Goal: Communication & Community: Share content

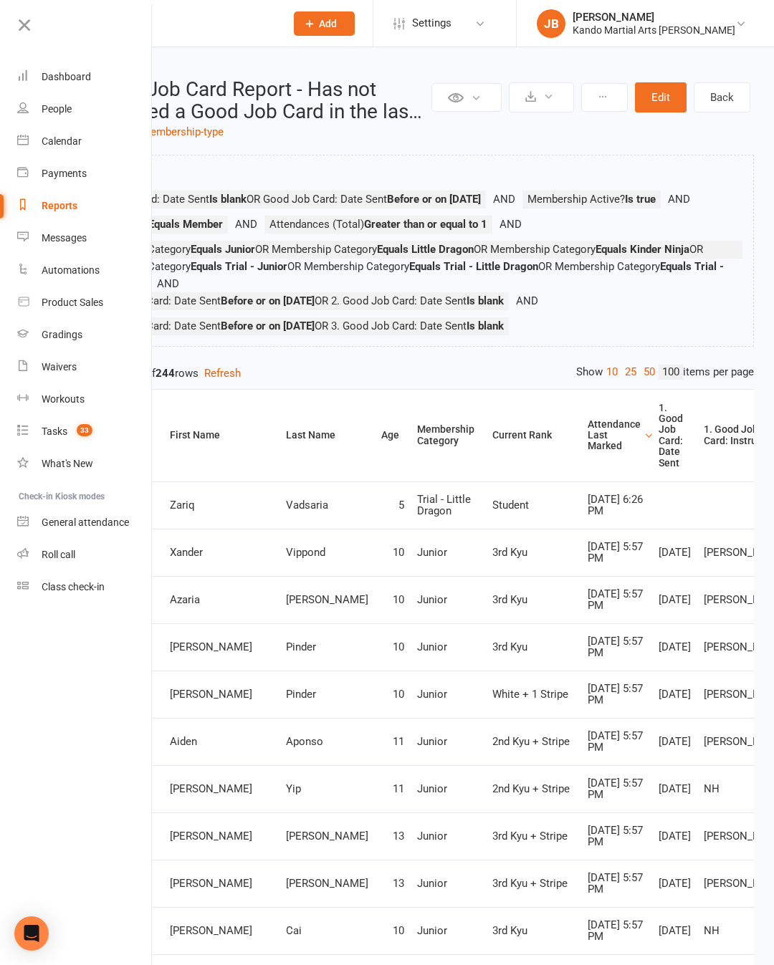
click at [78, 348] on link "Gradings" at bounding box center [84, 335] width 135 height 32
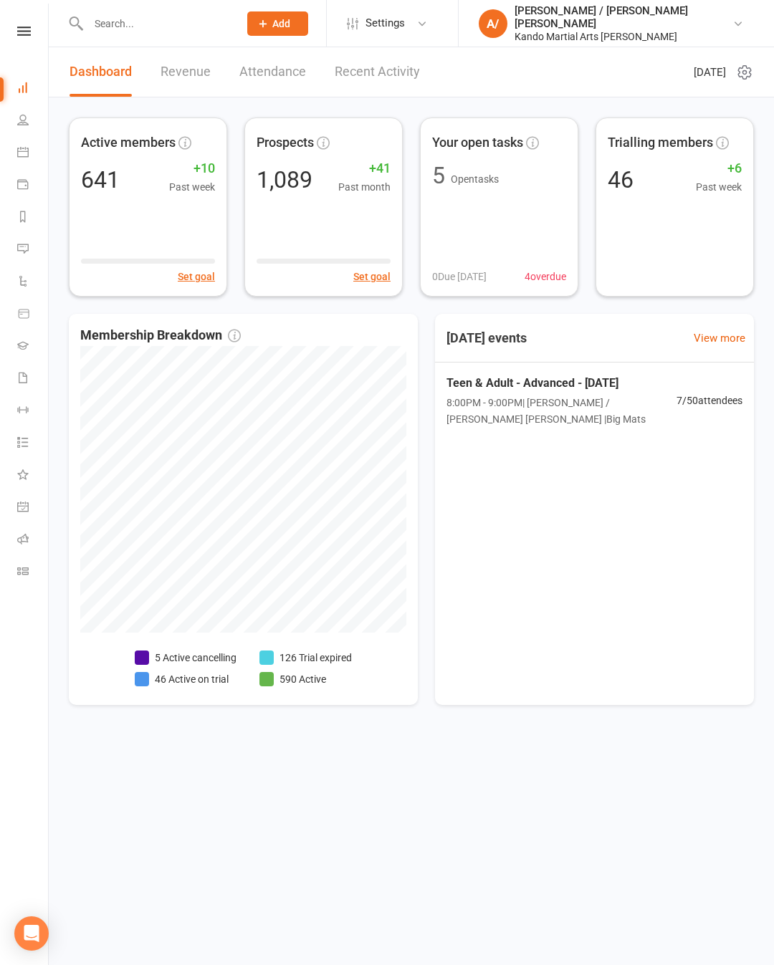
click at [37, 29] on link at bounding box center [24, 31] width 51 height 9
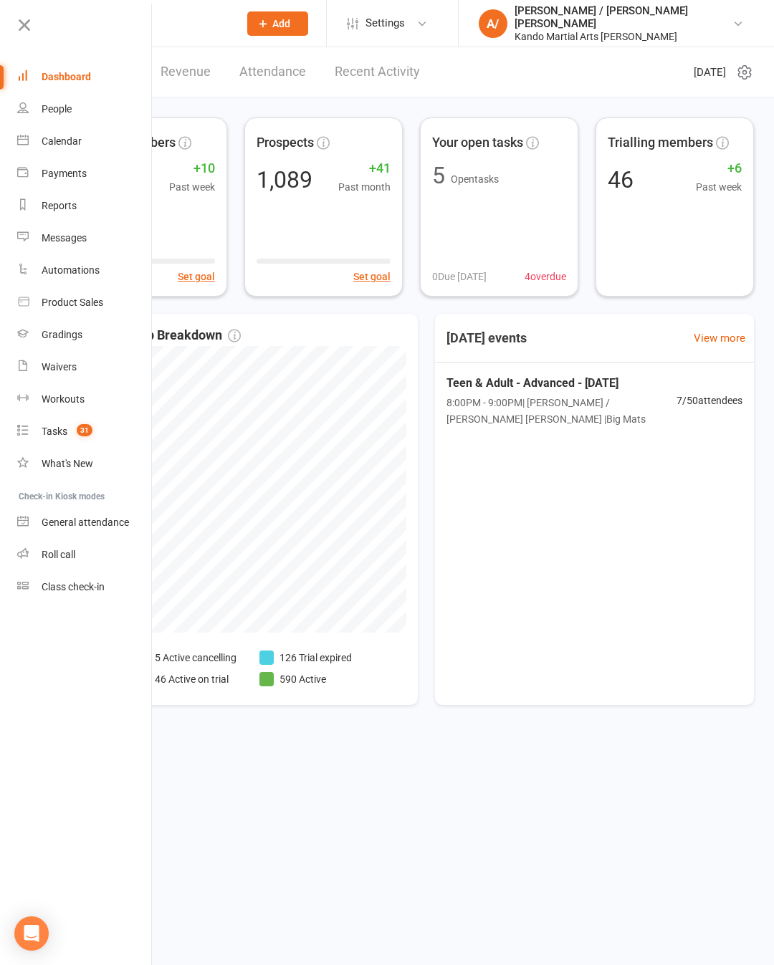
click at [101, 340] on link "Gradings" at bounding box center [84, 335] width 135 height 32
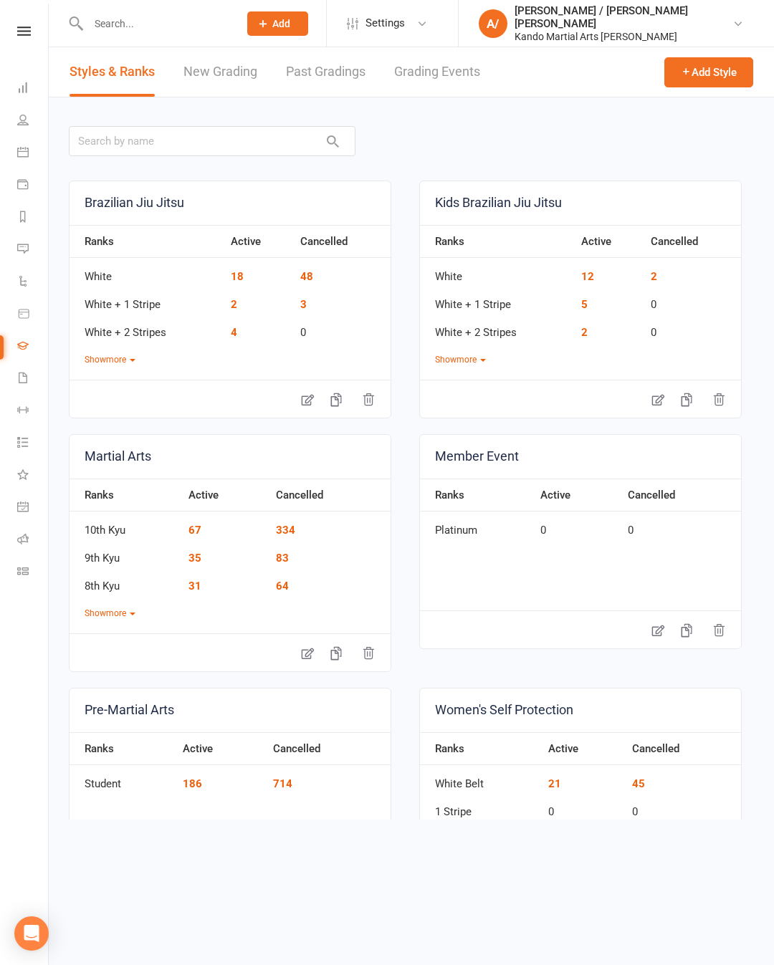
click at [425, 62] on link "Grading Events" at bounding box center [437, 71] width 86 height 49
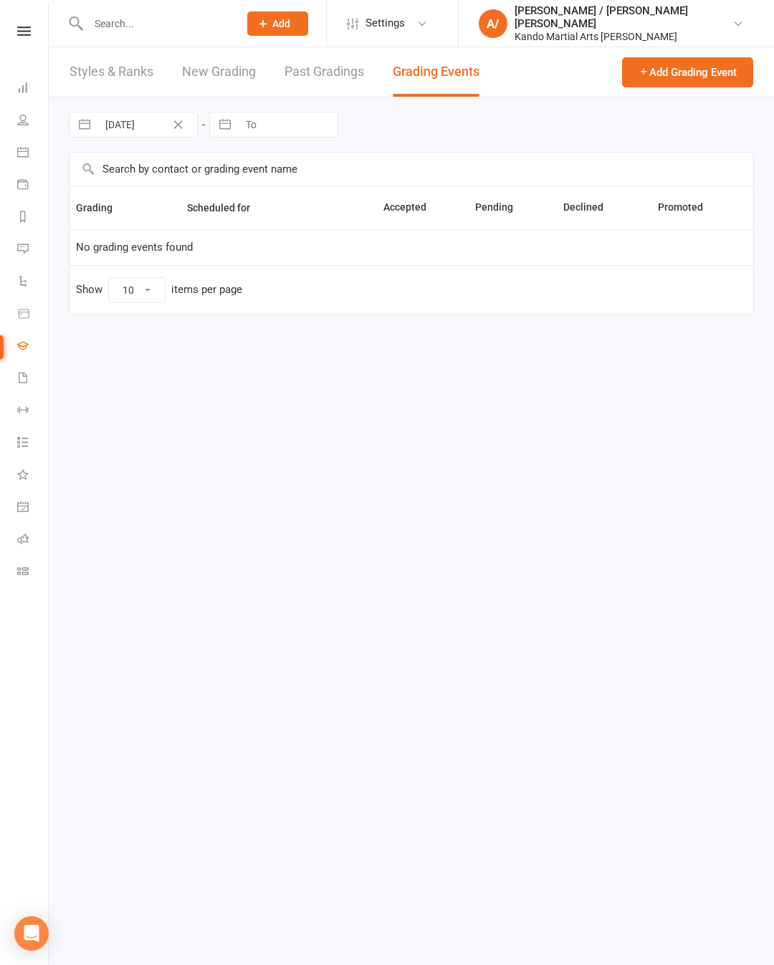
select select "50"
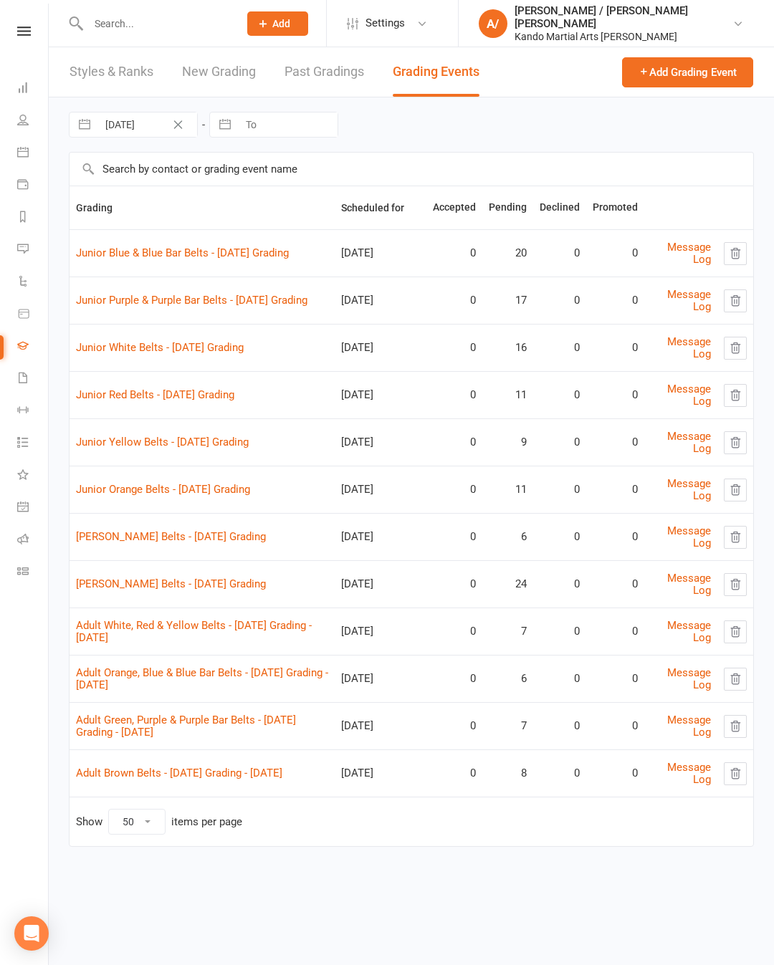
click at [172, 716] on link "Adult Green, Purple & Purple Bar Belts - [DATE] Grading - [DATE]" at bounding box center [186, 726] width 220 height 25
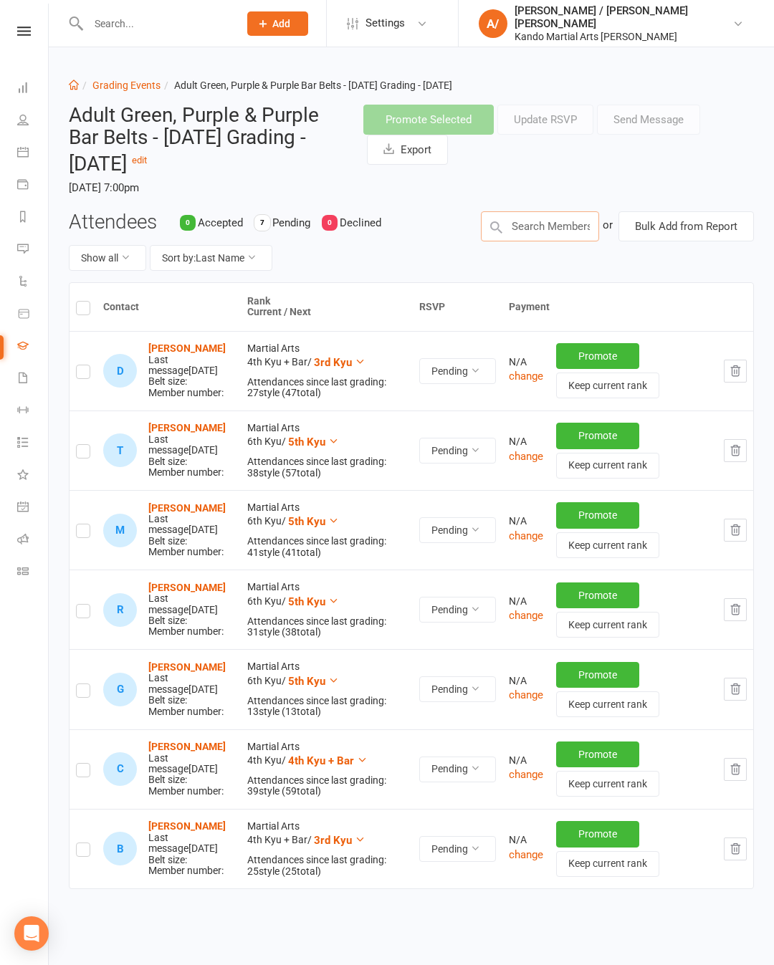
click at [545, 231] on input "text" at bounding box center [540, 226] width 118 height 30
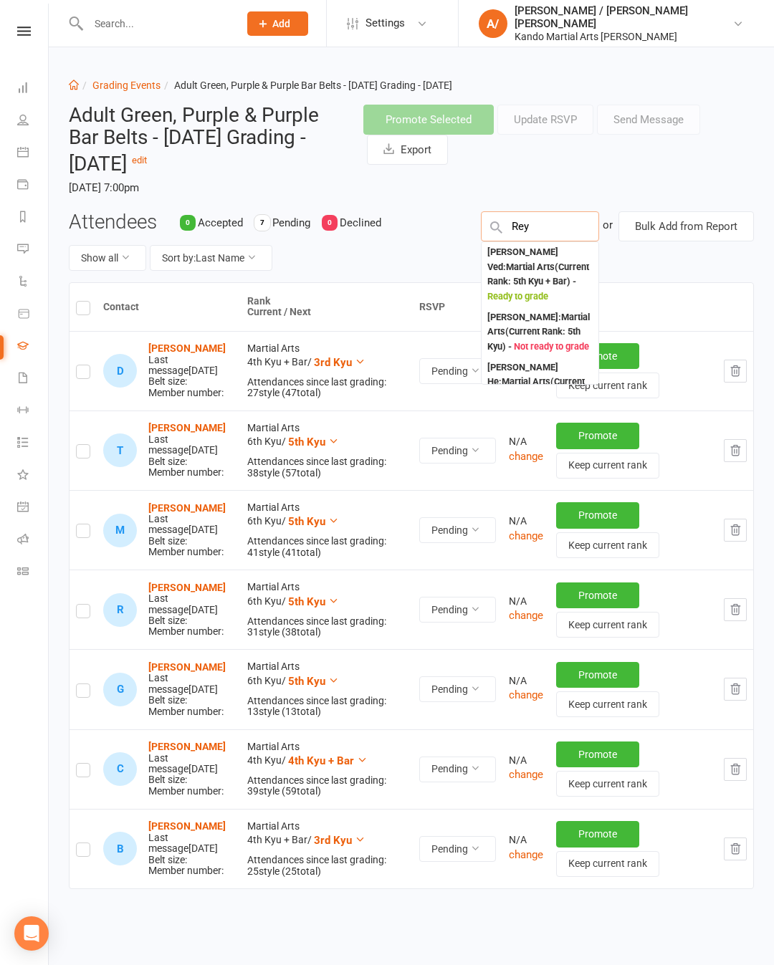
type input "Rey"
click at [540, 270] on div "[PERSON_NAME] Ved : Martial Arts (Current Rank: 5th Kyu + Bar ) - Ready to grade" at bounding box center [539, 274] width 105 height 59
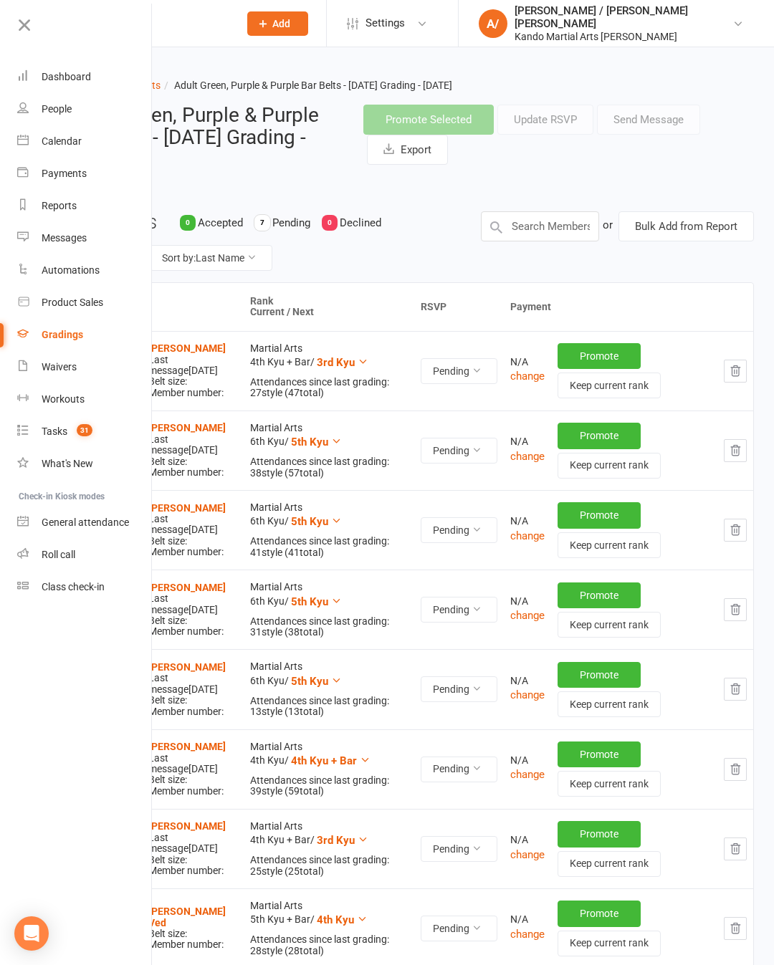
click at [16, 29] on icon at bounding box center [24, 25] width 20 height 20
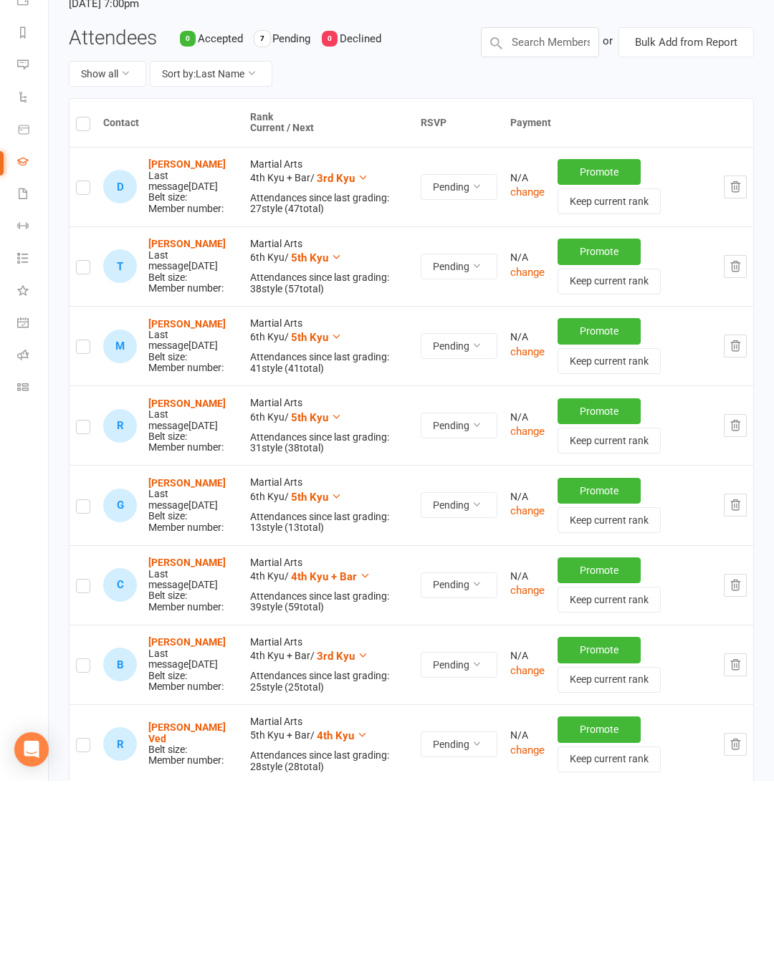
scroll to position [98, 0]
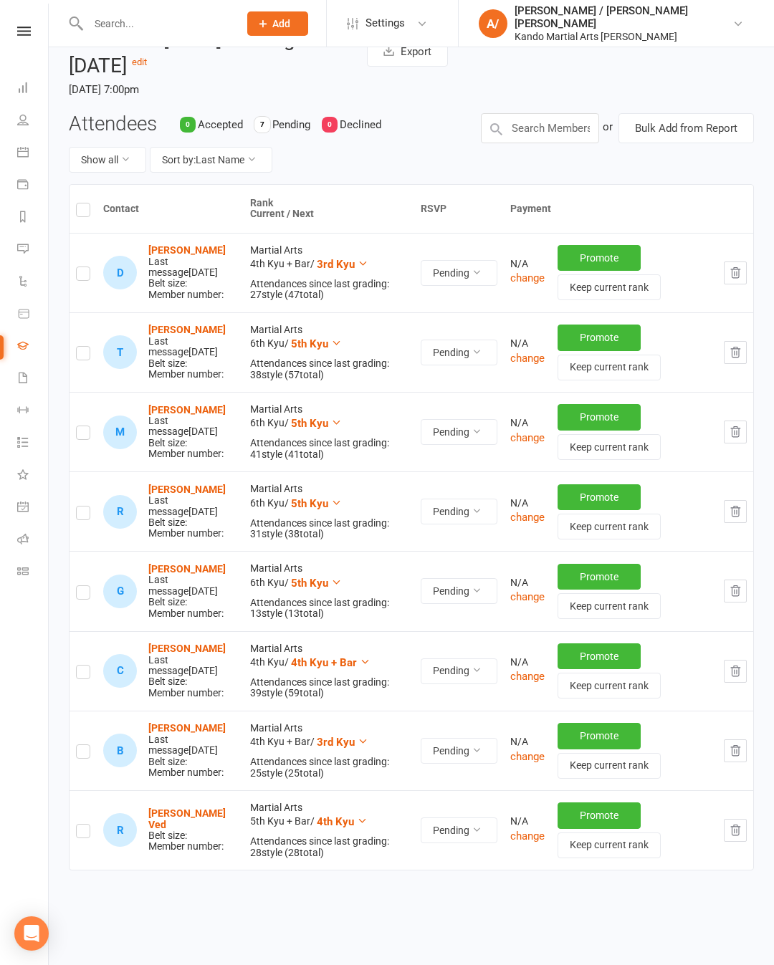
click at [88, 833] on label at bounding box center [83, 833] width 14 height 0
click at [88, 825] on input "checkbox" at bounding box center [83, 825] width 14 height 0
checkbox input "true"
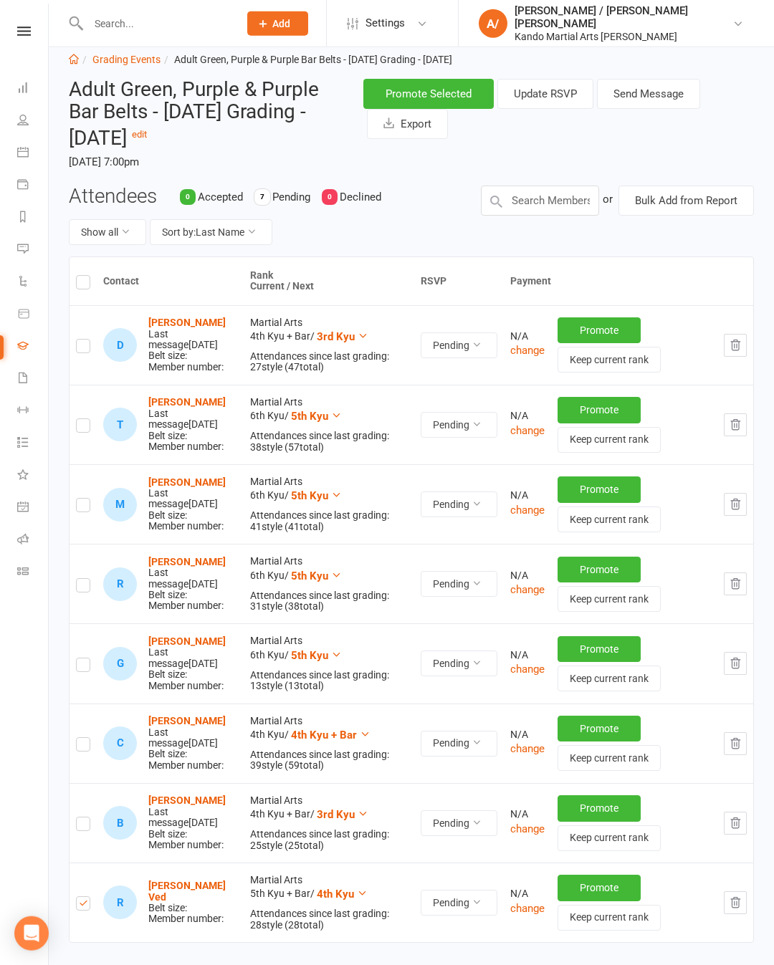
scroll to position [0, 0]
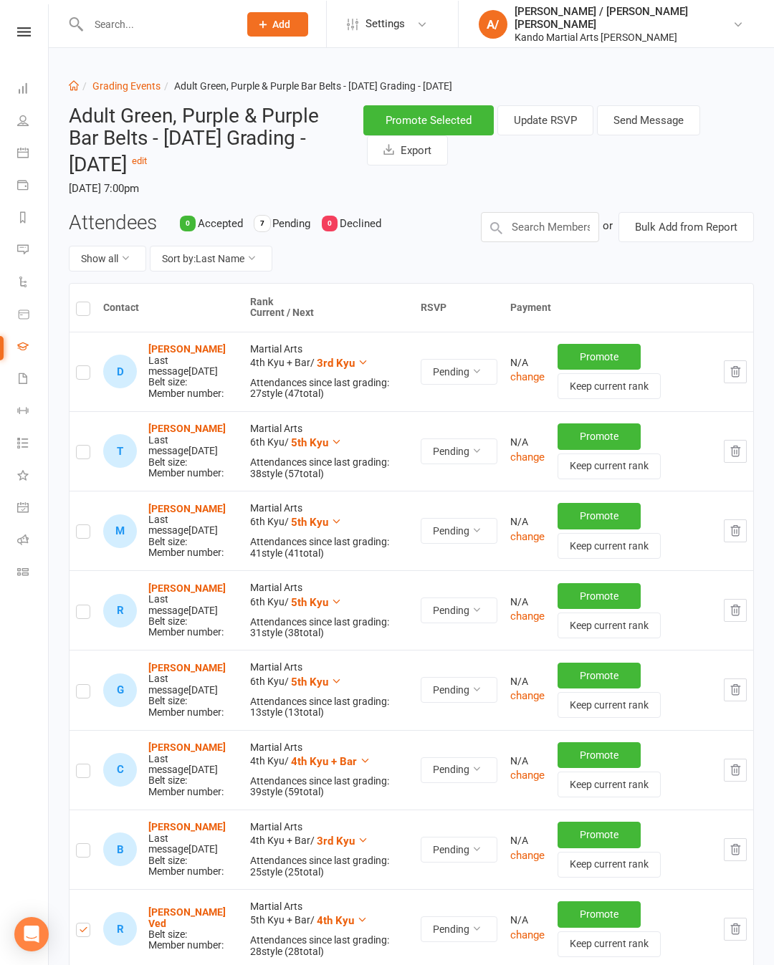
click at [676, 124] on button "Send Message" at bounding box center [648, 120] width 103 height 30
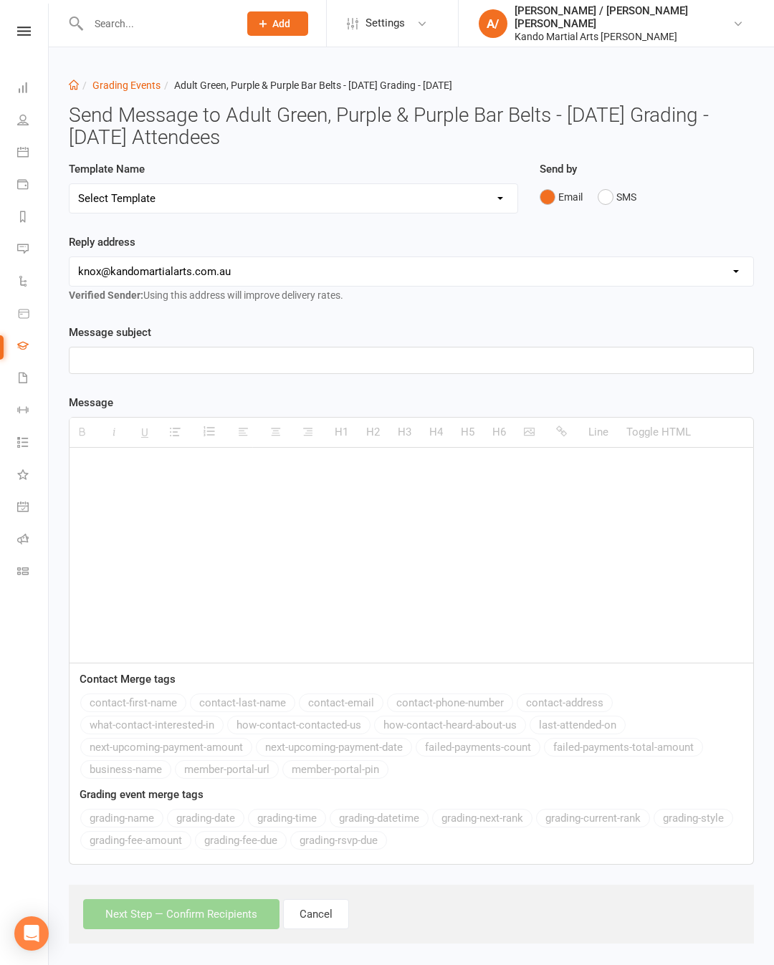
click at [260, 193] on select "Select Template [Email] Confirmation of Successful Grading [Email] Congratulati…" at bounding box center [294, 198] width 448 height 29
select select "14"
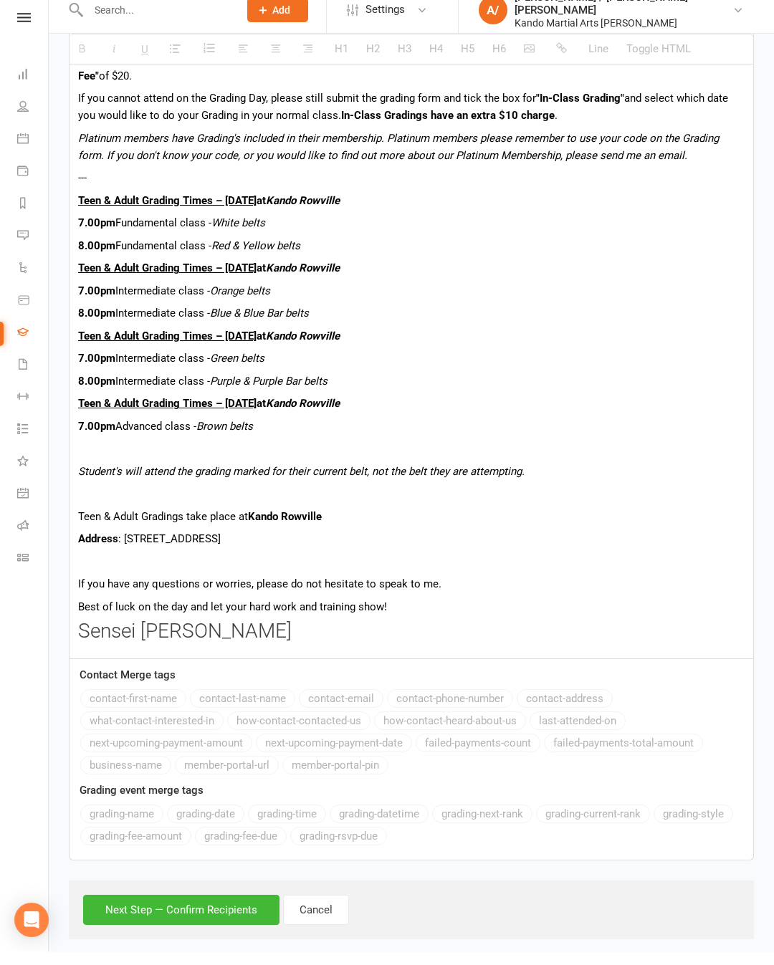
scroll to position [800, 0]
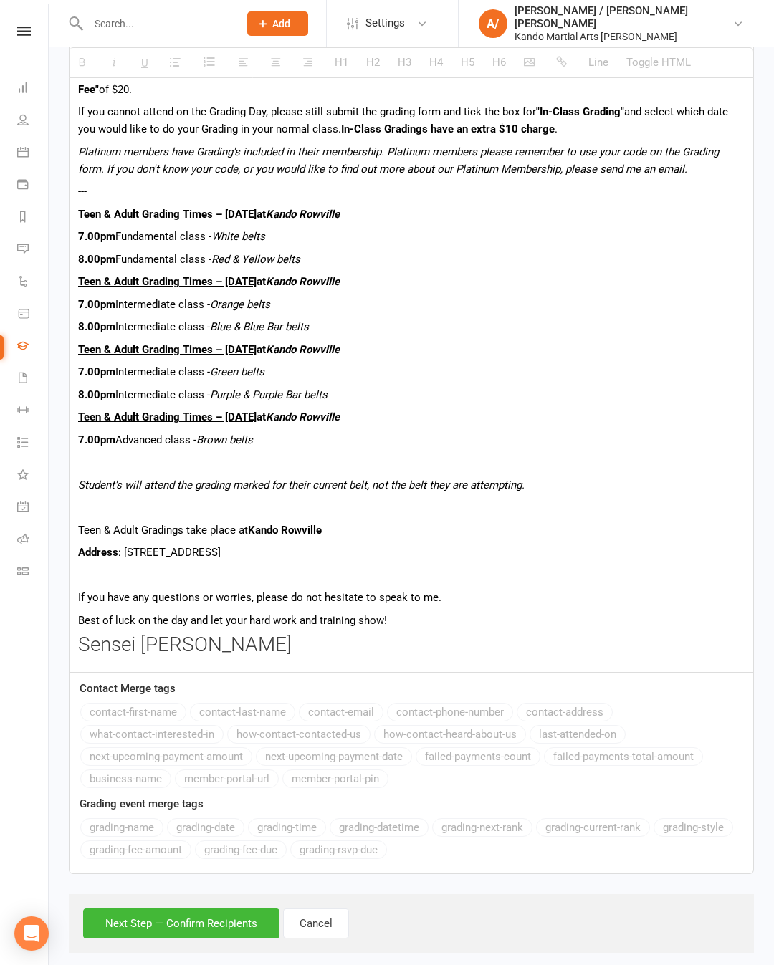
click at [235, 934] on button "Next Step — Confirm Recipients" at bounding box center [181, 924] width 196 height 30
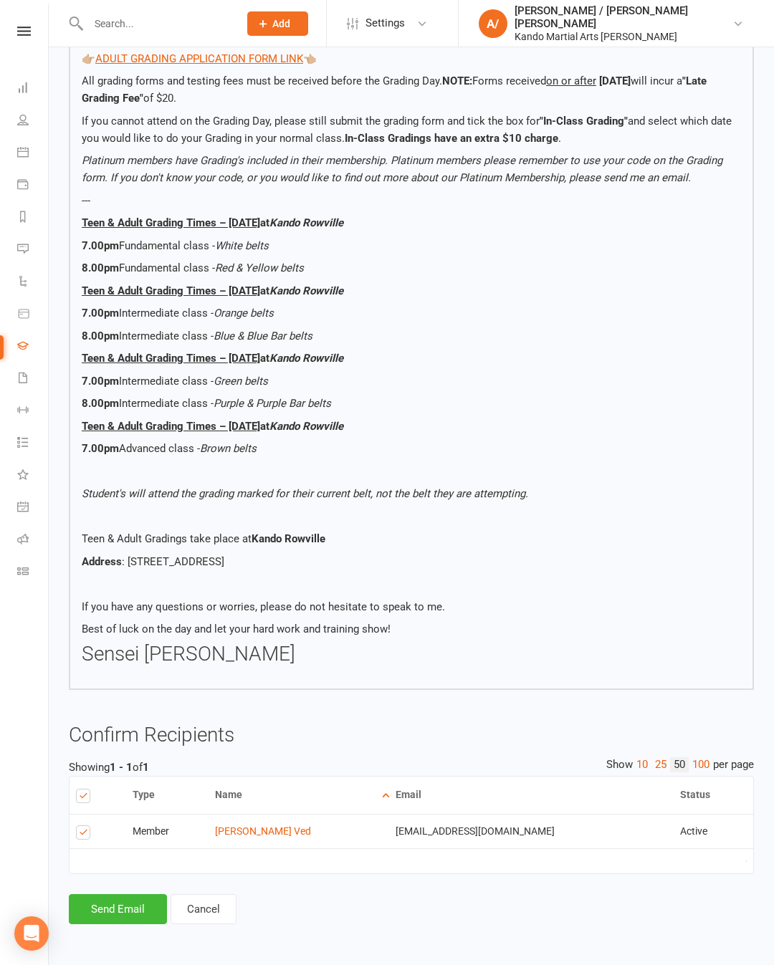
scroll to position [654, 0]
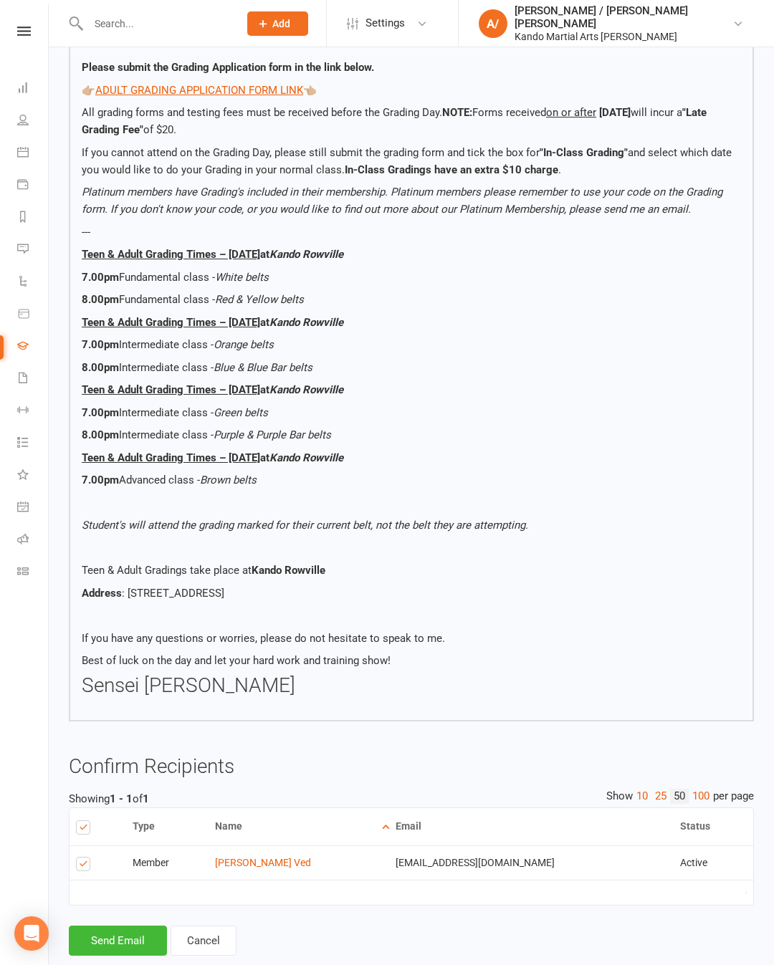
click at [146, 935] on button "Send Email" at bounding box center [118, 941] width 98 height 30
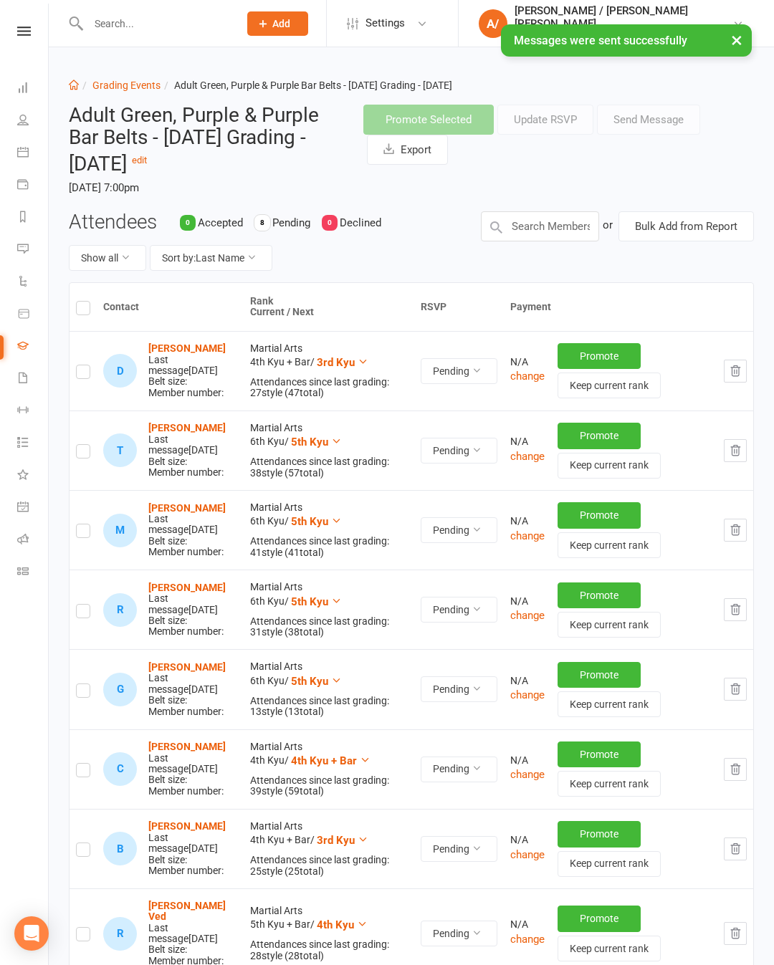
click at [120, 87] on link "Grading Events" at bounding box center [126, 85] width 68 height 11
select select "50"
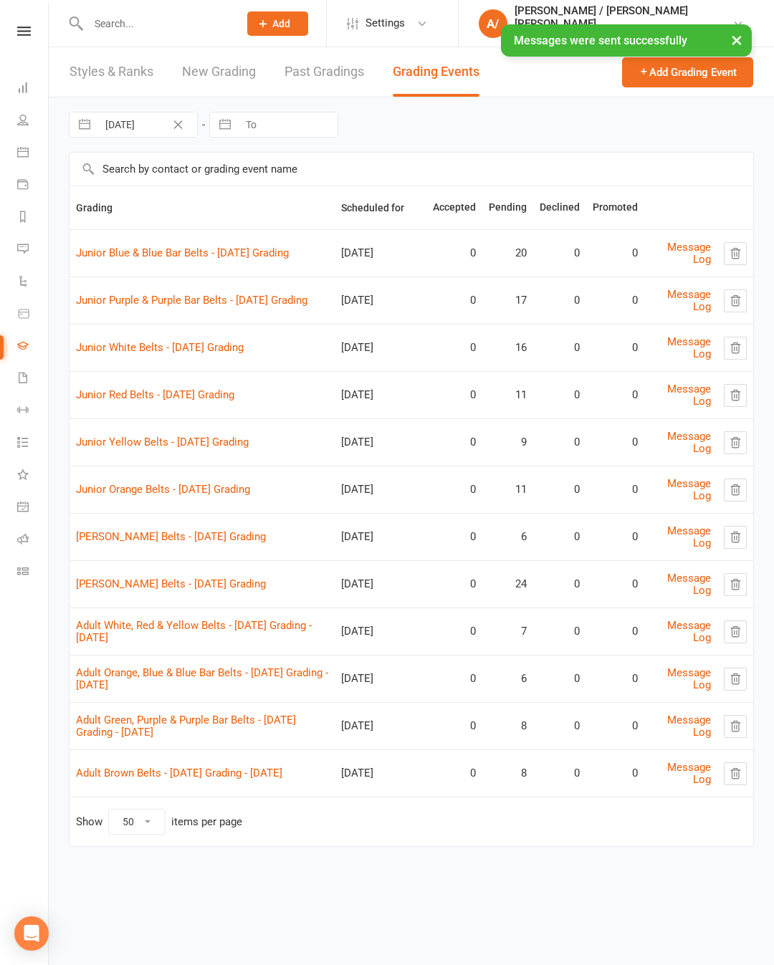
click at [227, 767] on link "Adult Brown Belts - 2025 August Grading - Thursday" at bounding box center [179, 773] width 206 height 13
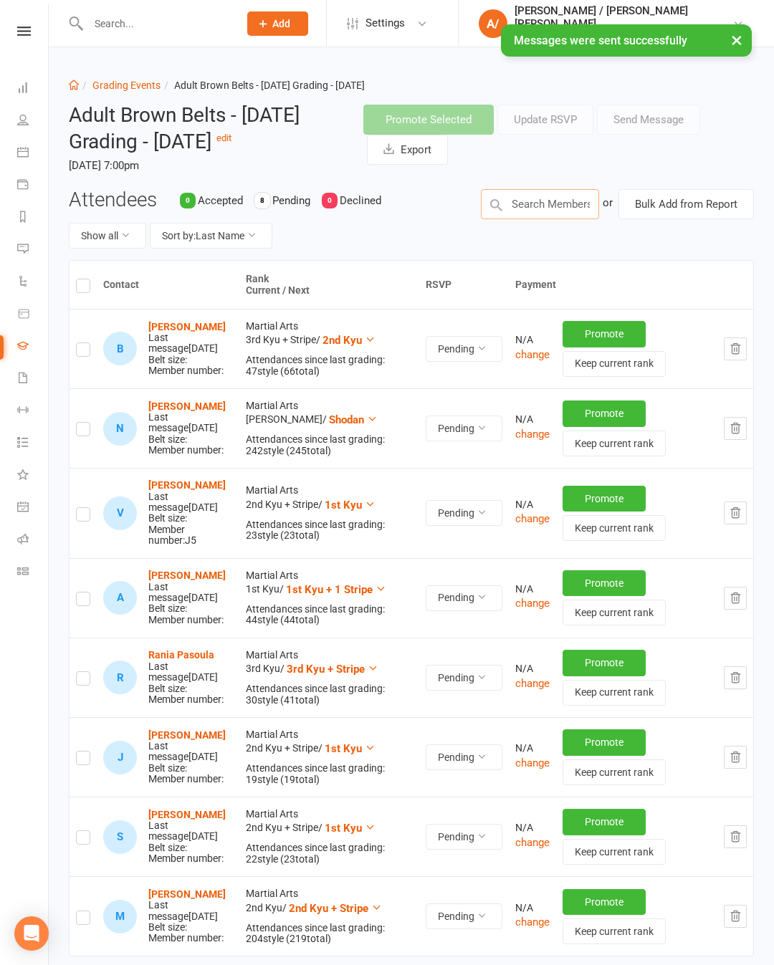
click at [558, 211] on input "text" at bounding box center [540, 204] width 118 height 30
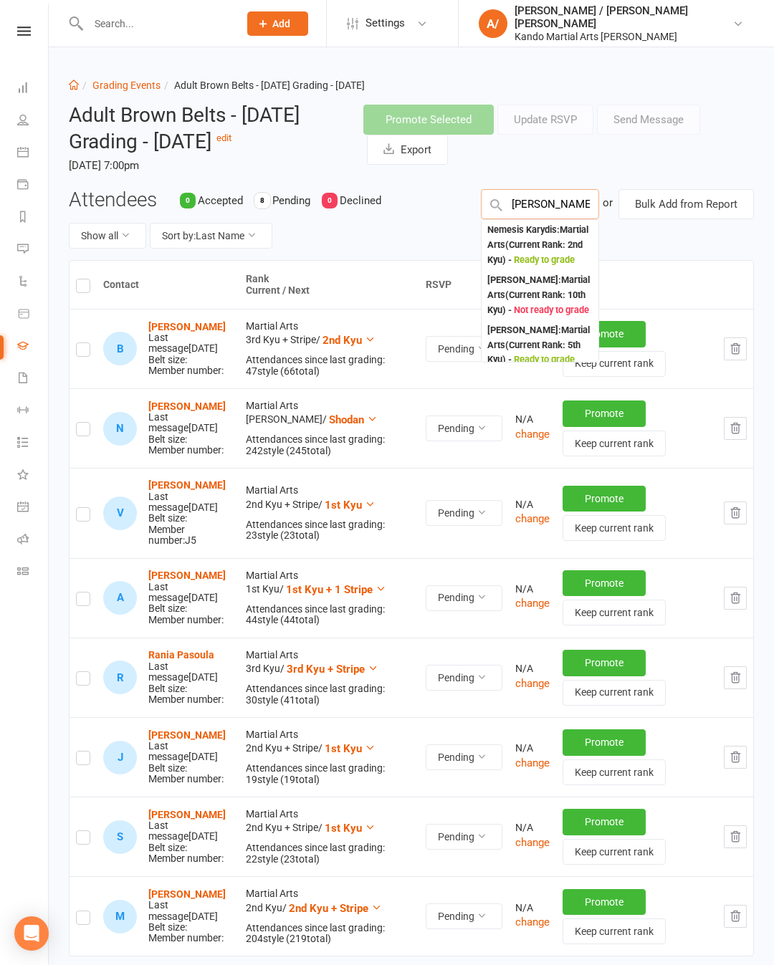
type input "Nemes"
click at [538, 251] on div "Nemesis Karydis : Martial Arts (Current Rank: 2nd Kyu ) - Ready to grade" at bounding box center [539, 245] width 105 height 44
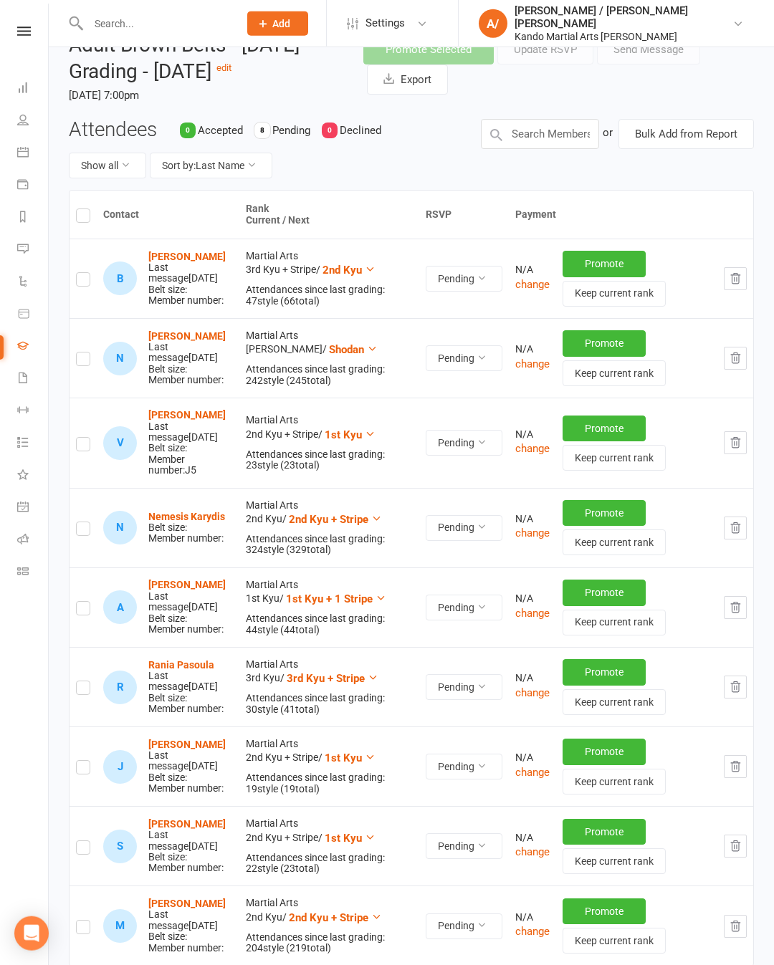
click at [90, 522] on input "checkbox" at bounding box center [83, 522] width 14 height 0
checkbox input "true"
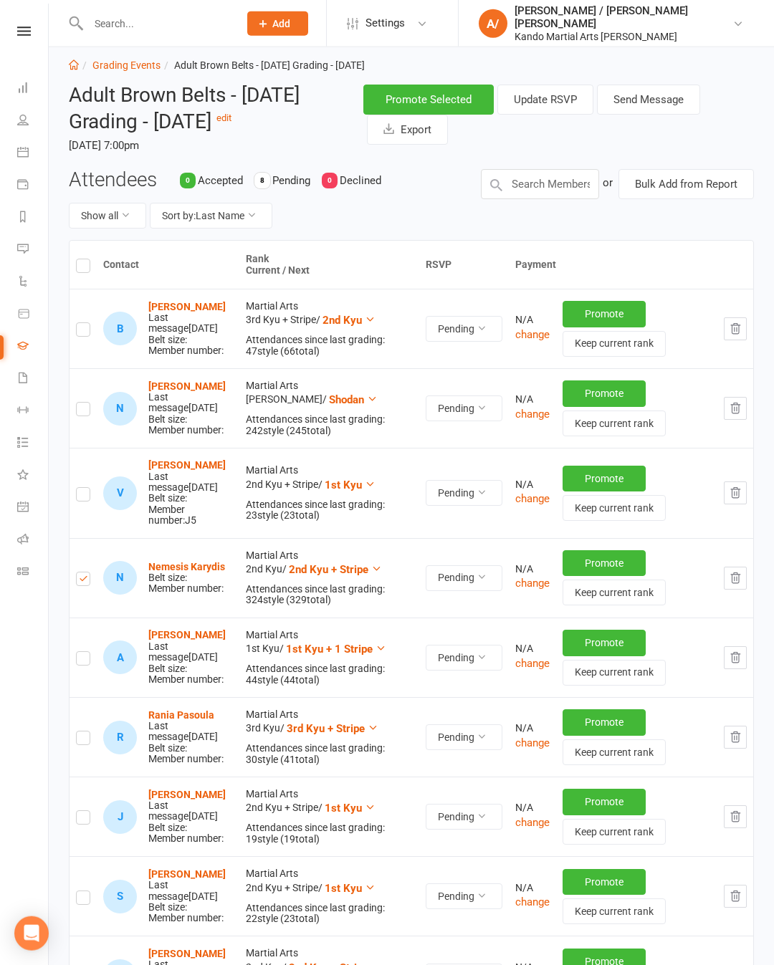
click at [660, 100] on button "Send Message" at bounding box center [648, 100] width 103 height 30
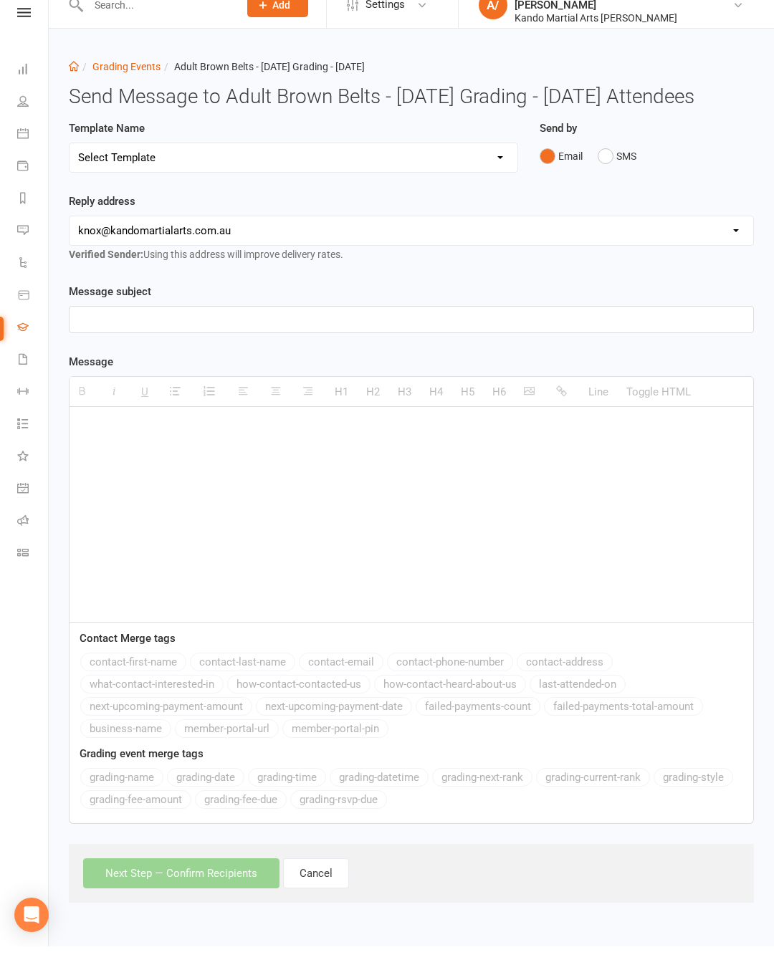
scroll to position [20, 0]
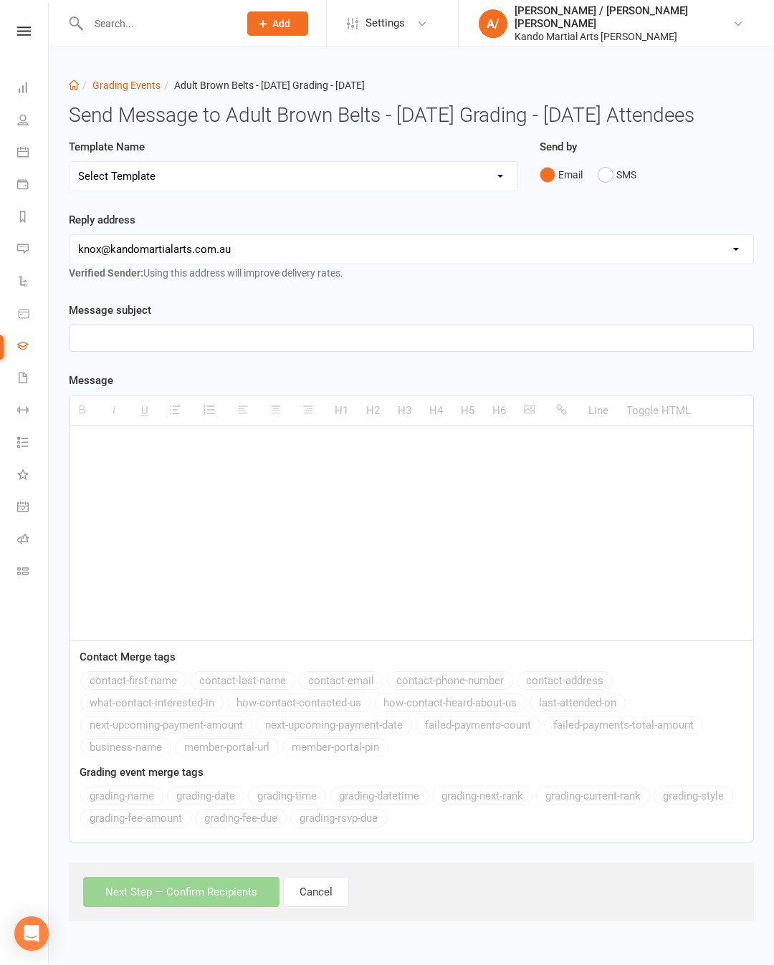
click at [307, 158] on div "Template Name Select Template [Email] Confirmation of Successful Grading [Email…" at bounding box center [293, 164] width 449 height 53
click at [432, 191] on select "Select Template [Email] Confirmation of Successful Grading [Email] Congratulati…" at bounding box center [294, 176] width 448 height 29
select select "14"
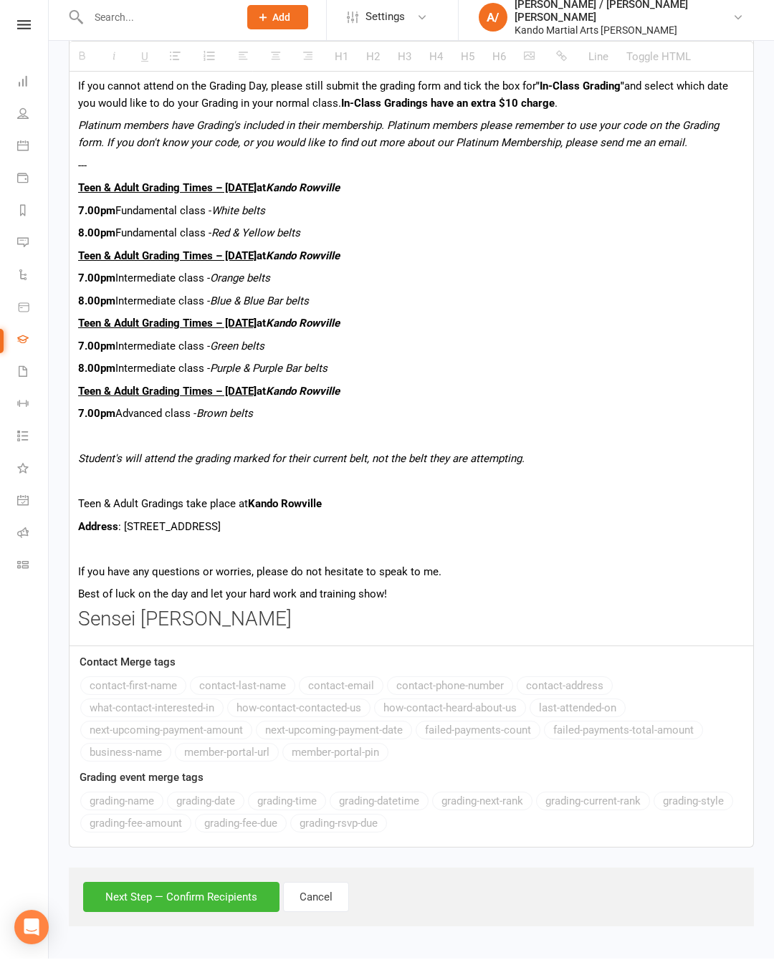
scroll to position [800, 0]
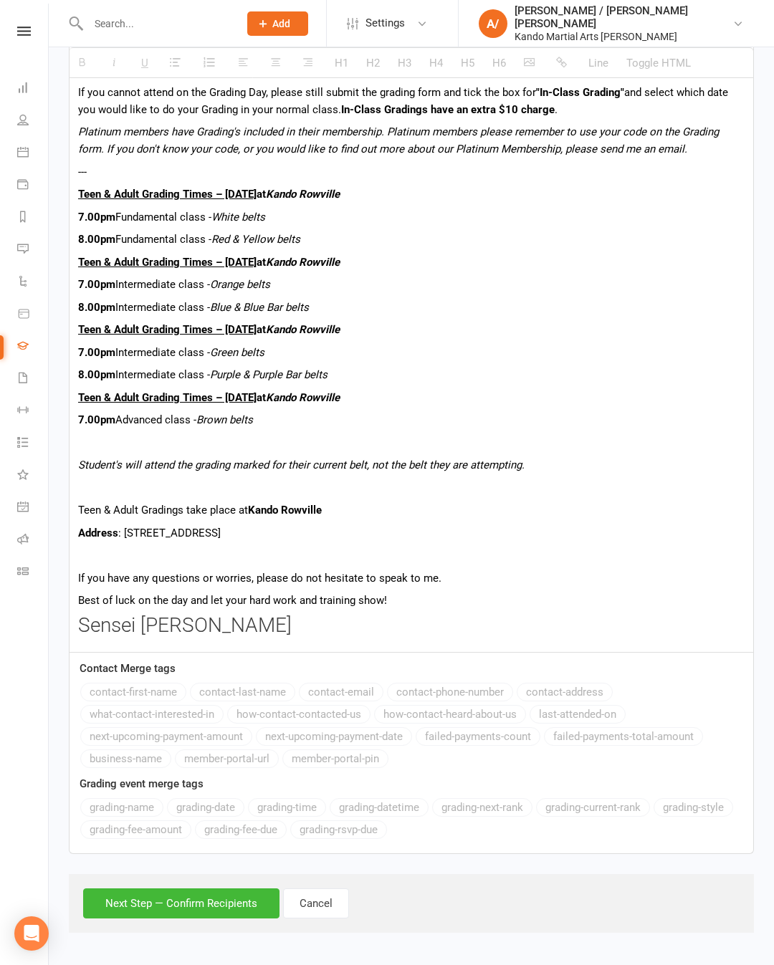
click at [226, 919] on button "Next Step — Confirm Recipients" at bounding box center [181, 904] width 196 height 30
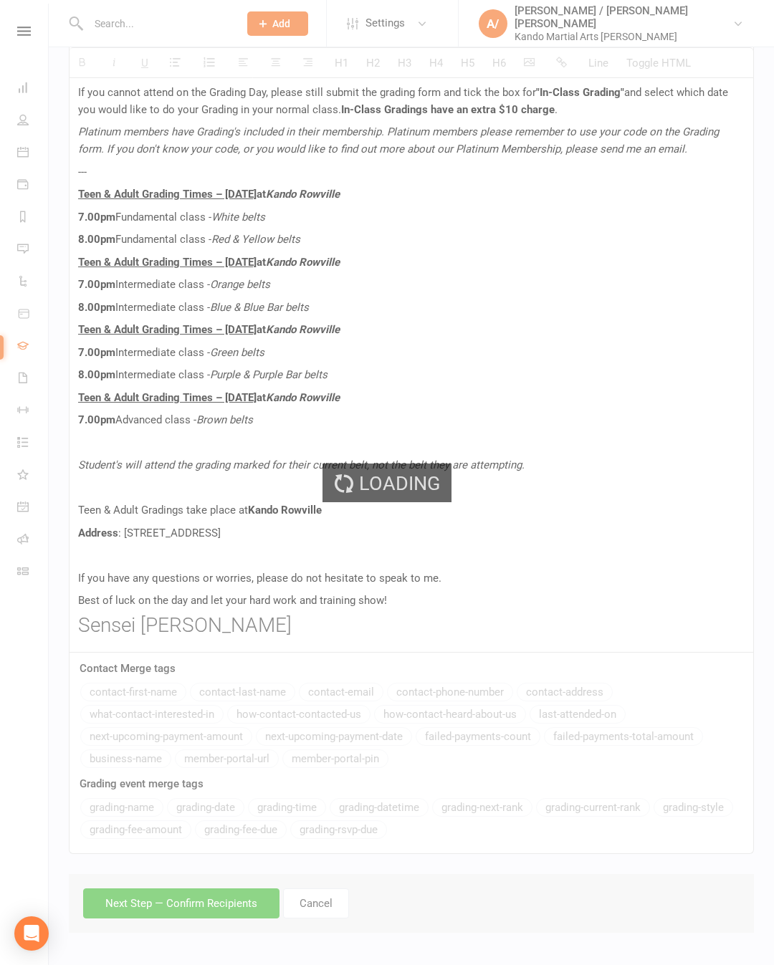
scroll to position [688, 0]
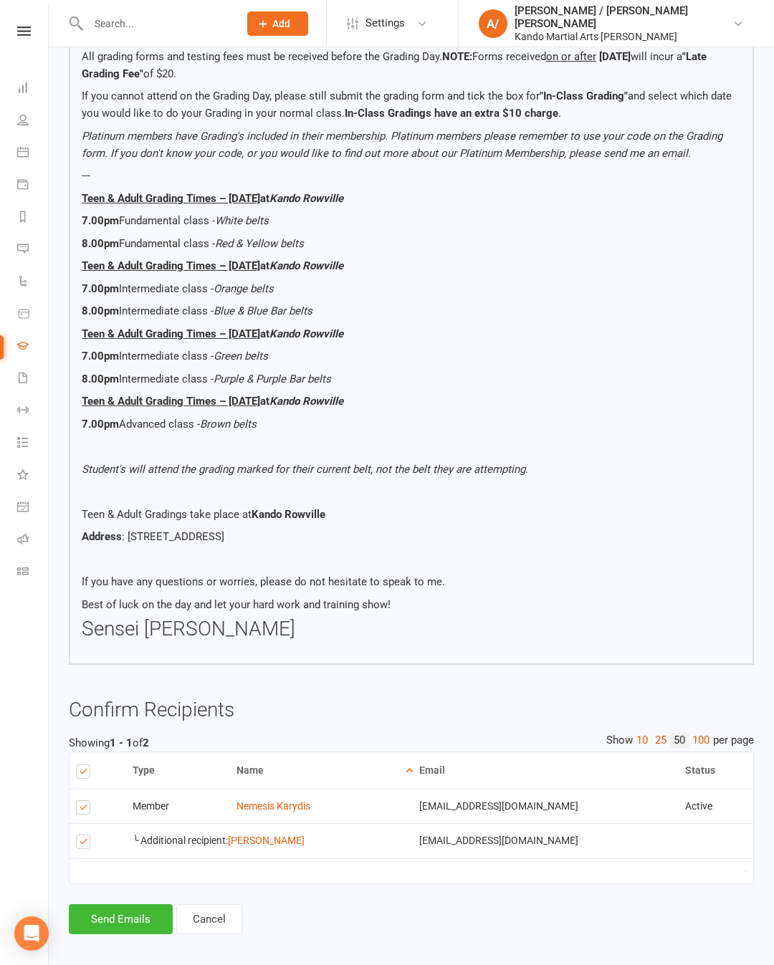
click at [143, 934] on button "Send Emails" at bounding box center [121, 919] width 104 height 30
